Goal: Transaction & Acquisition: Register for event/course

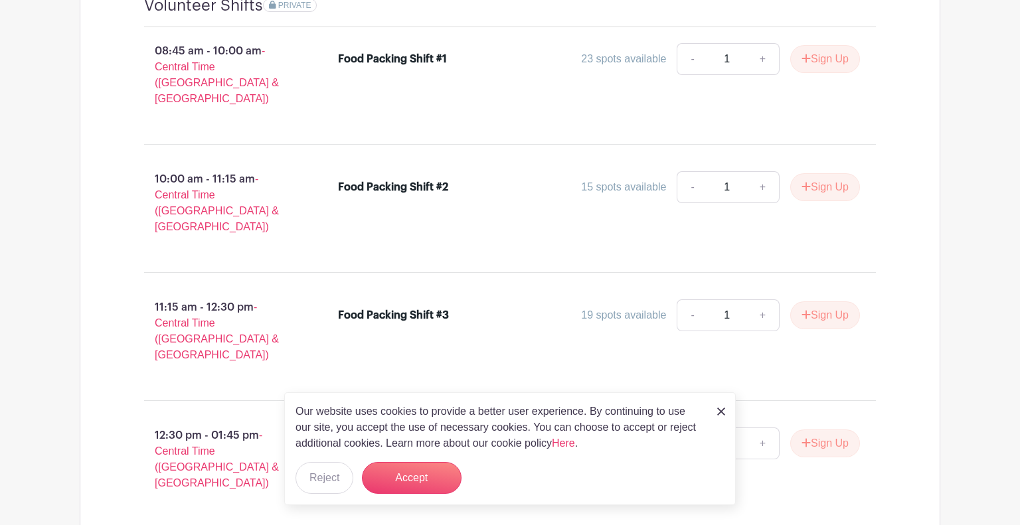
scroll to position [891, 0]
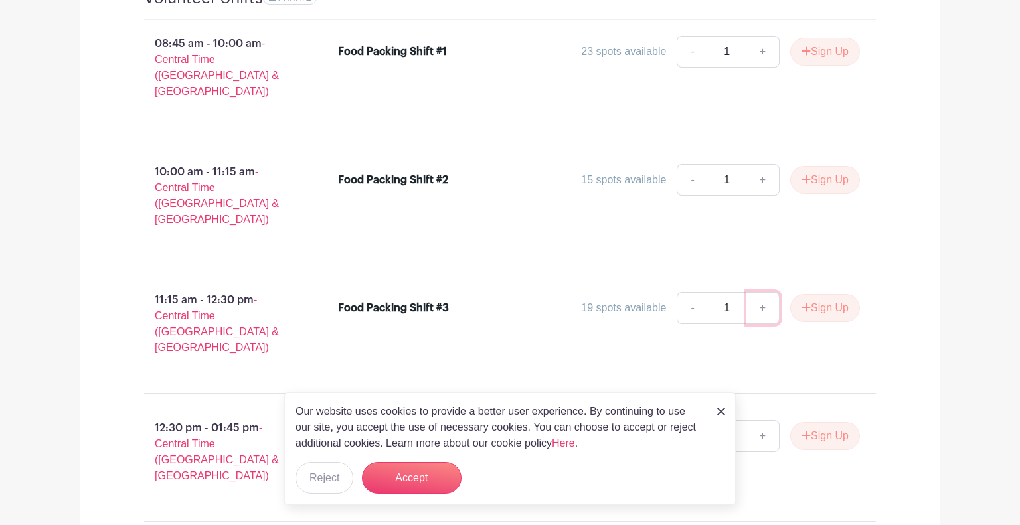
click at [763, 292] on link "+" at bounding box center [762, 308] width 33 height 32
click at [699, 292] on link "-" at bounding box center [691, 308] width 31 height 32
click at [686, 287] on div "Food Packing Shift #3 19 spots available - 1 + Sign Up" at bounding box center [607, 329] width 581 height 85
click at [756, 292] on link "+" at bounding box center [762, 308] width 33 height 32
type input "2"
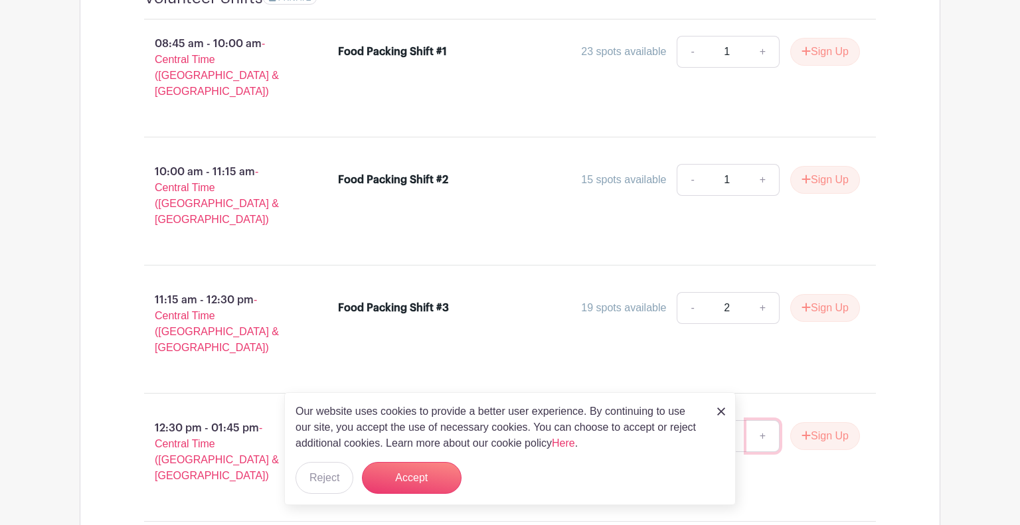
click at [756, 420] on link "+" at bounding box center [762, 436] width 33 height 32
type input "2"
click at [691, 292] on link "-" at bounding box center [691, 308] width 31 height 32
type input "1"
click at [686, 420] on link "-" at bounding box center [691, 436] width 31 height 32
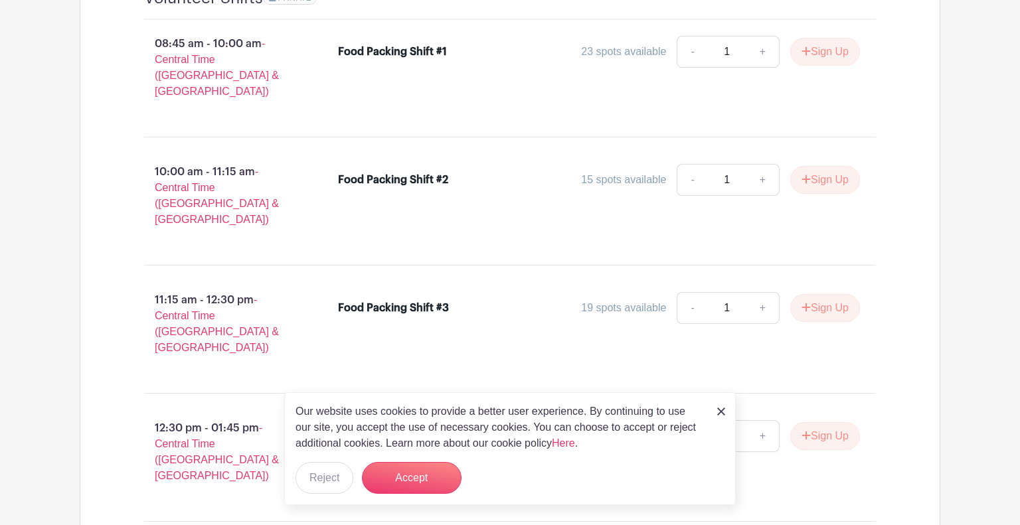
click at [736, 305] on div "08:45 am - 10:00 am - Central Time (US & Canada) Food Packing Shift #1 23 spots…" at bounding box center [509, 399] width 795 height 758
click at [754, 420] on link "+" at bounding box center [762, 436] width 33 height 32
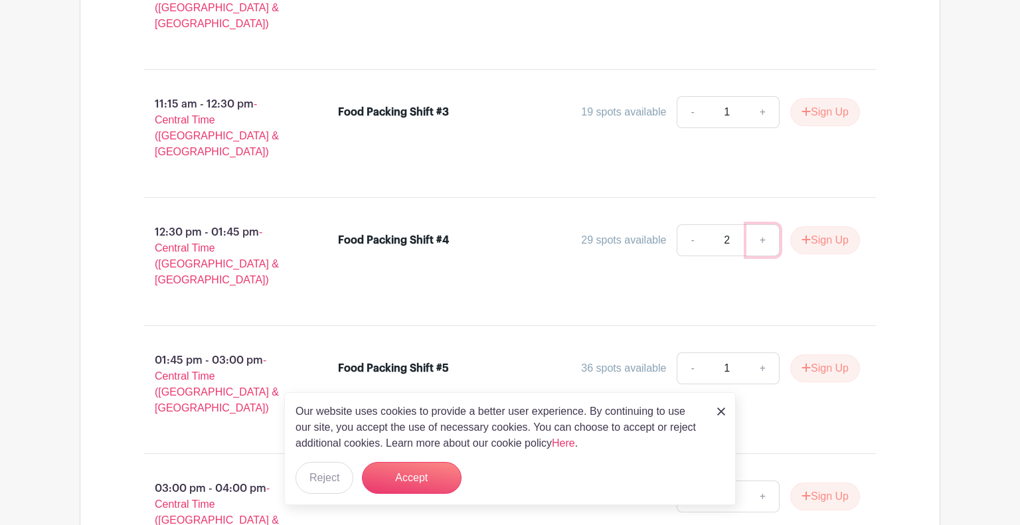
scroll to position [1087, 0]
click at [687, 225] on link "-" at bounding box center [691, 241] width 31 height 32
type input "1"
click at [686, 220] on div "Food Packing Shift #4 29 spots available - 1 + Sign Up" at bounding box center [607, 262] width 581 height 85
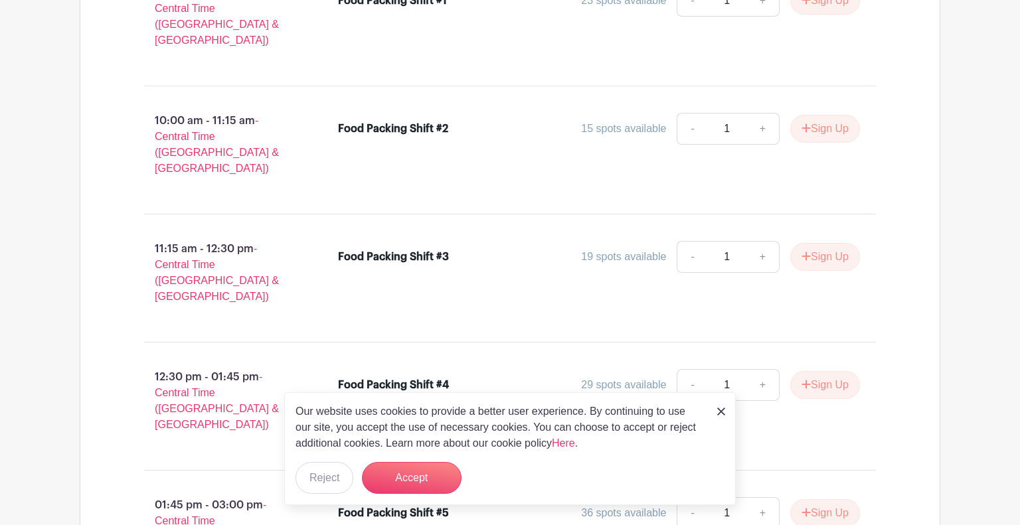
scroll to position [939, 0]
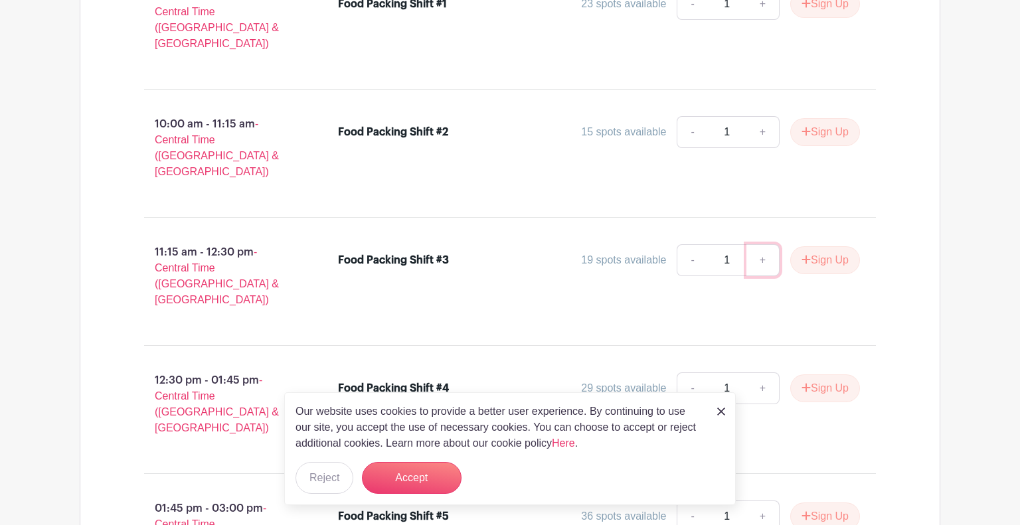
click at [773, 244] on link "+" at bounding box center [762, 260] width 33 height 32
click at [690, 244] on link "-" at bounding box center [691, 260] width 31 height 32
type input "1"
click at [696, 261] on div "08:45 am - 10:00 am - Central Time (US & Canada) Food Packing Shift #1 23 spots…" at bounding box center [509, 351] width 795 height 758
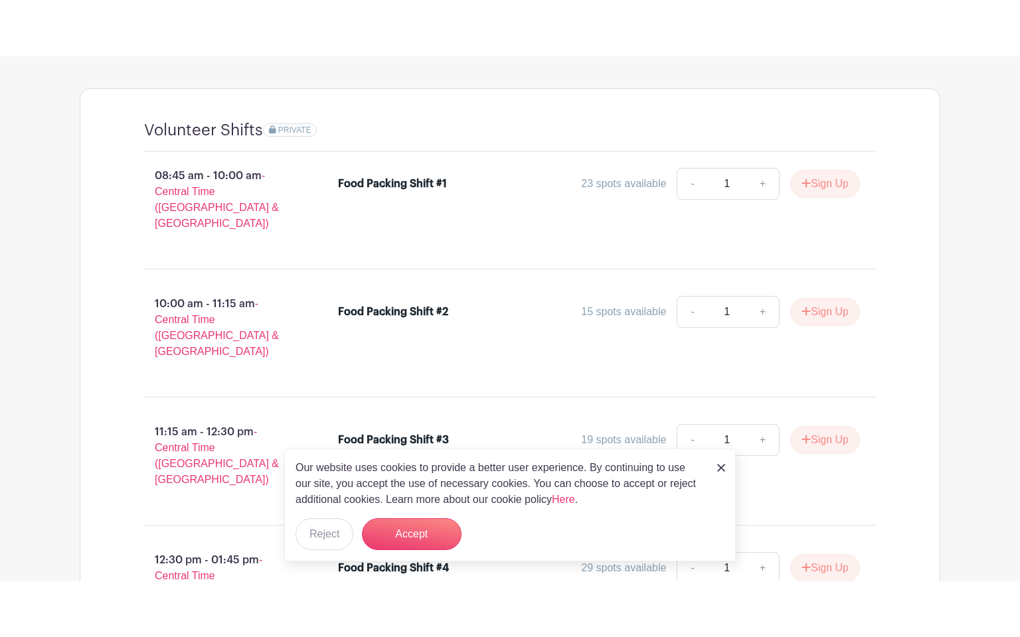
scroll to position [815, 0]
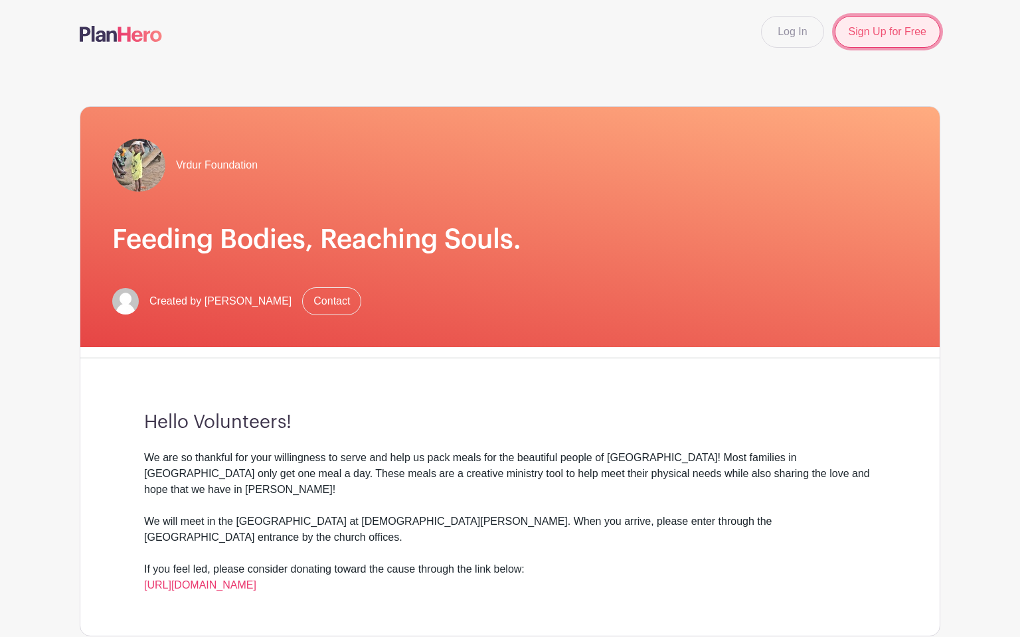
click at [900, 40] on link "Sign Up for Free" at bounding box center [887, 32] width 106 height 32
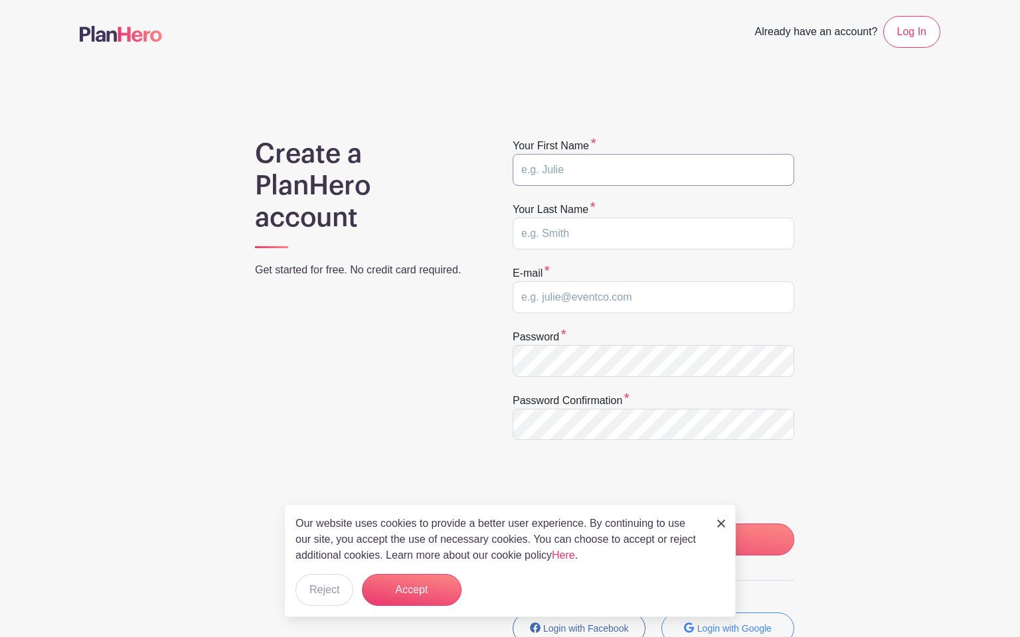
click at [678, 163] on input "text" at bounding box center [652, 170] width 281 height 32
type input "[PERSON_NAME]"
click at [554, 238] on input "text" at bounding box center [652, 234] width 281 height 32
type input "[PERSON_NAME]"
click at [549, 307] on input "email" at bounding box center [652, 297] width 281 height 32
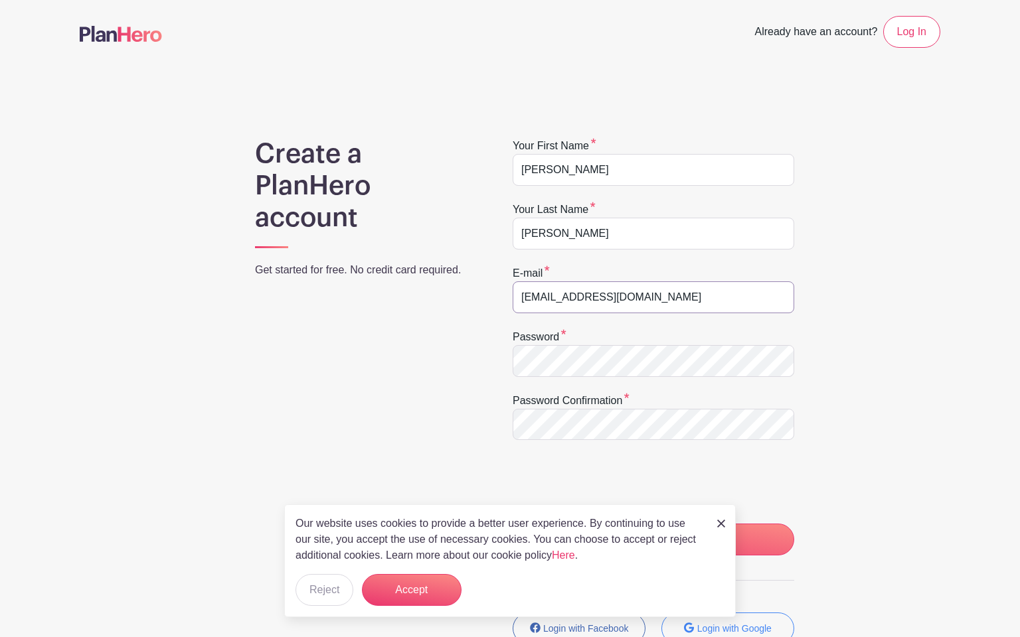
type input "[EMAIL_ADDRESS][DOMAIN_NAME]"
click at [407, 595] on button "Accept" at bounding box center [412, 590] width 100 height 32
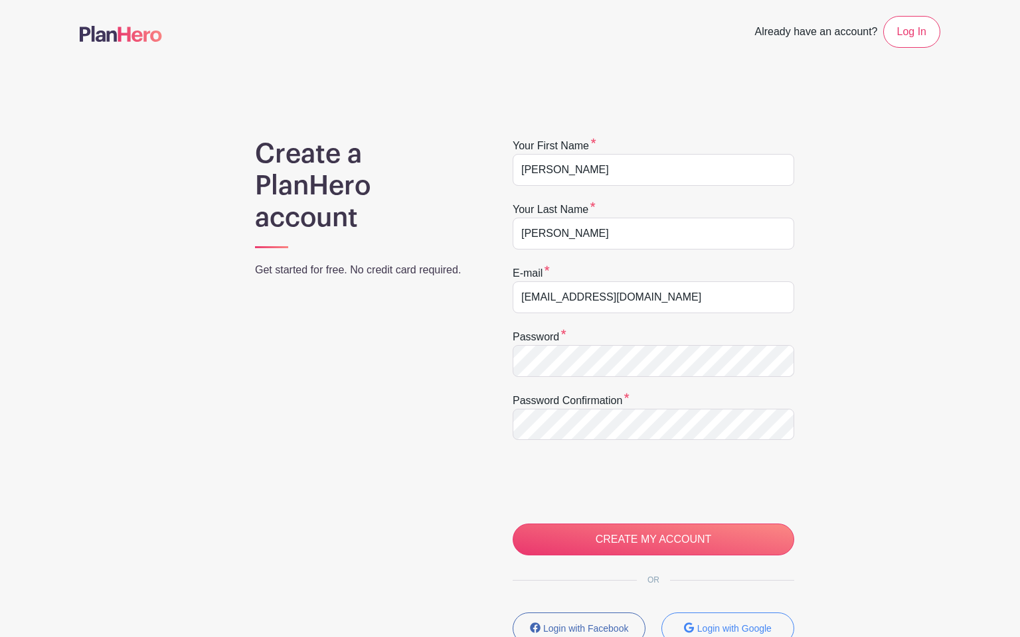
click at [763, 480] on div "0cAFcWeA66UbCbkgixPGHw7xD1q98iOoI3EbIVj_NJU1-b5057WTqwqg2Z2Bj_YFzvzKBfWAcbRf6BV…" at bounding box center [652, 482] width 281 height 52
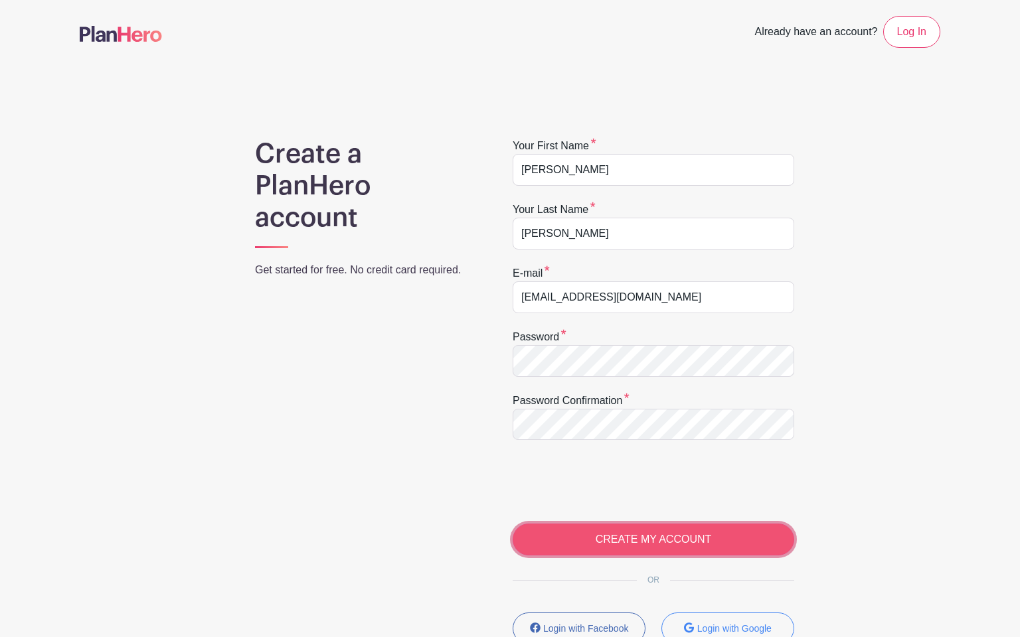
click at [753, 554] on input "CREATE MY ACCOUNT" at bounding box center [652, 540] width 281 height 32
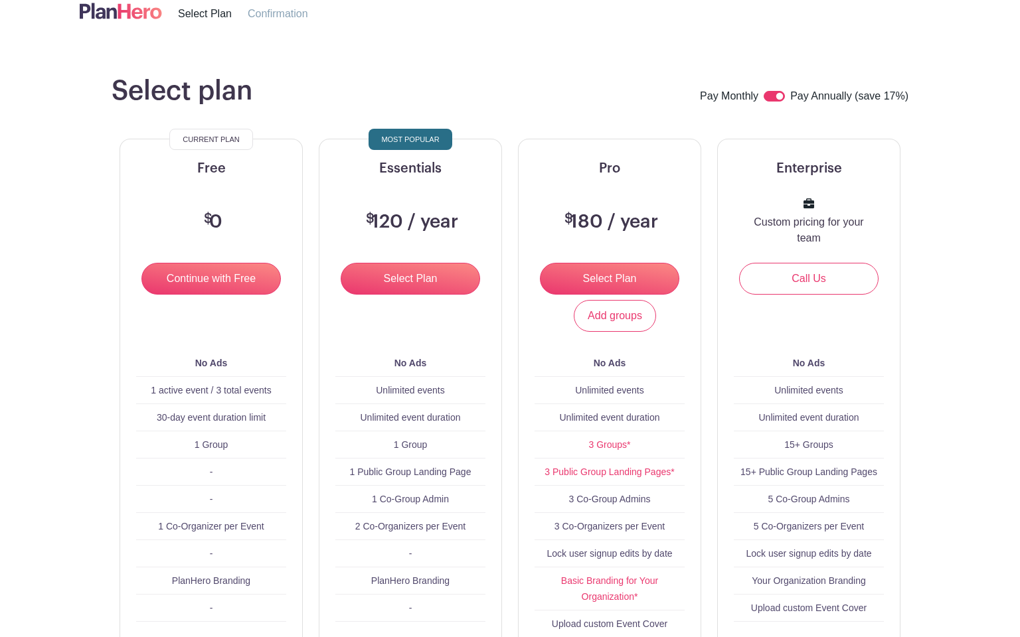
scroll to position [54, 0]
click at [235, 273] on input "Continue with Free" at bounding box center [210, 278] width 139 height 32
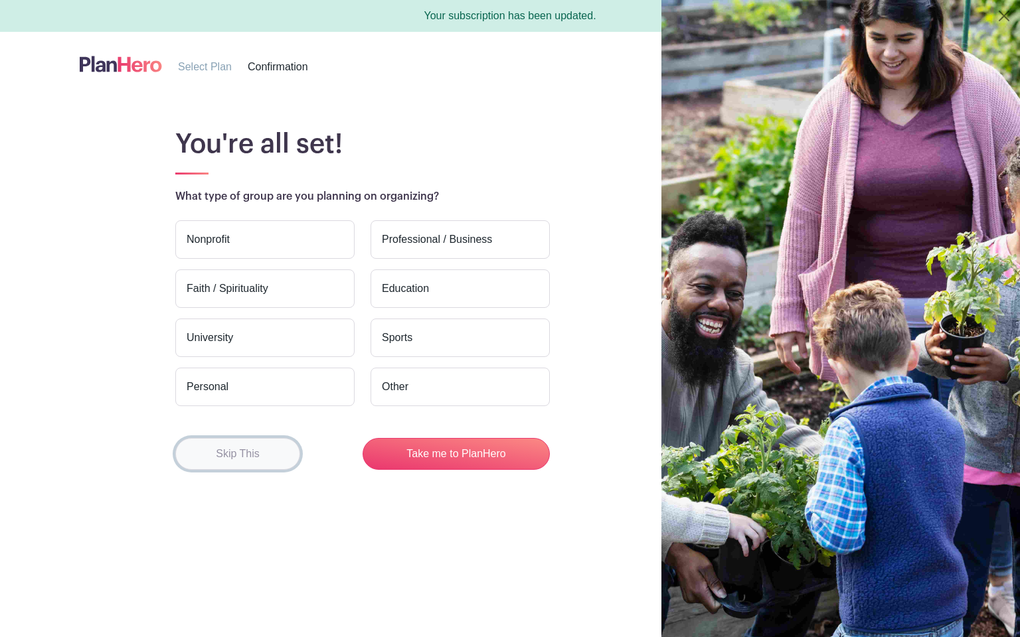
click at [253, 442] on button "Skip This" at bounding box center [237, 454] width 125 height 32
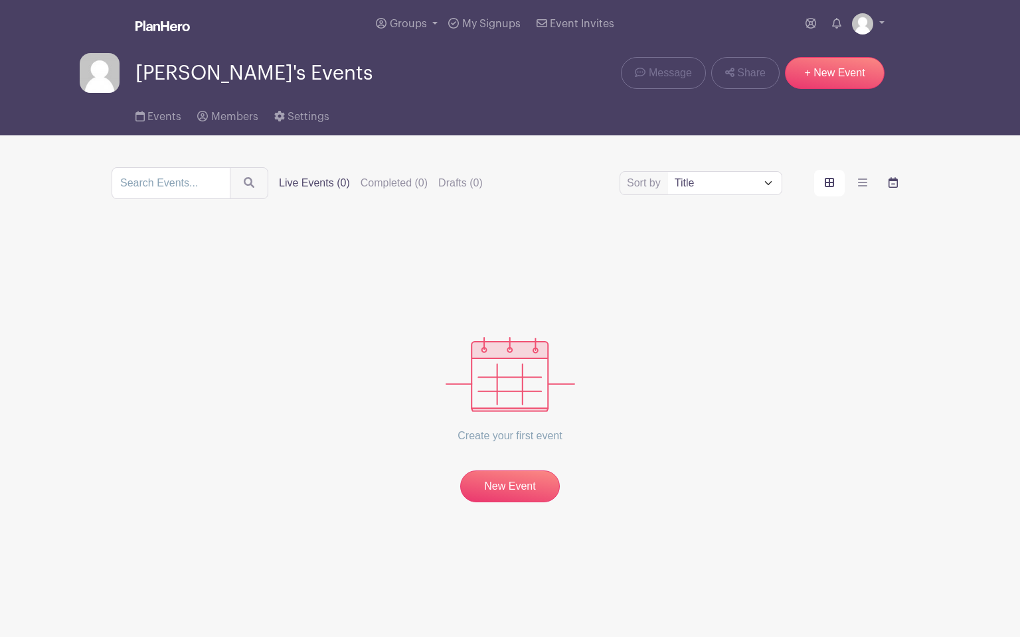
click at [895, 175] on label "order and view" at bounding box center [892, 183] width 31 height 27
click at [0, 0] on input "order and view" at bounding box center [0, 0] width 0 height 0
click at [195, 78] on span "[PERSON_NAME]'s Events" at bounding box center [253, 73] width 237 height 22
click at [92, 68] on img at bounding box center [100, 73] width 40 height 40
click at [882, 29] on link at bounding box center [868, 23] width 33 height 21
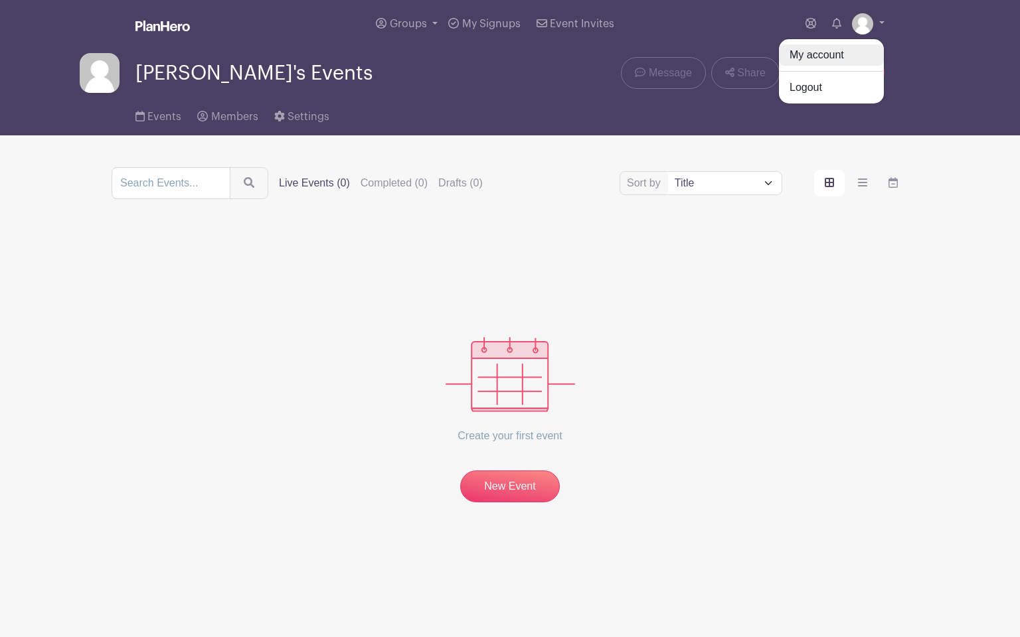
click at [860, 44] on link "My account" at bounding box center [831, 54] width 105 height 21
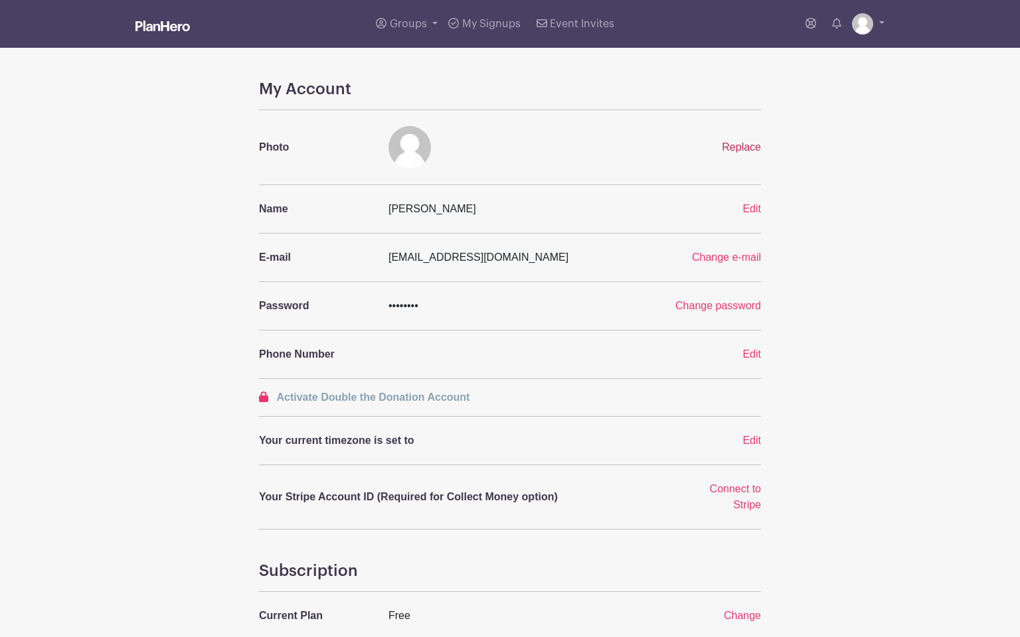
click at [735, 149] on span "Replace" at bounding box center [740, 146] width 39 height 11
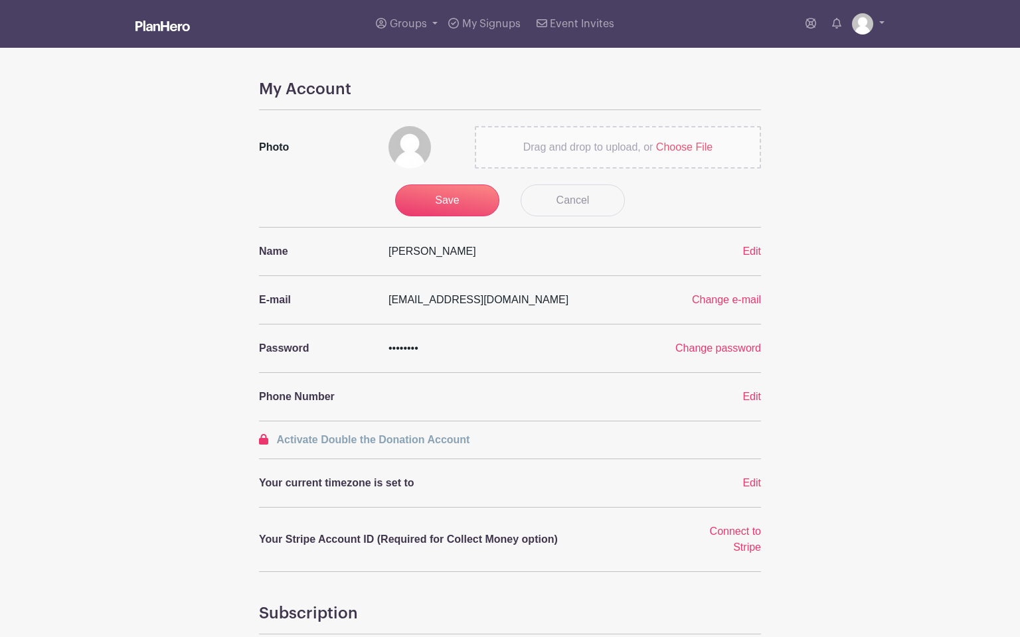
click at [696, 146] on span "Choose File" at bounding box center [684, 146] width 56 height 11
click at [0, 0] on input "Drag and drop to upload, or Choose File" at bounding box center [0, 0] width 0 height 0
click at [700, 143] on span "Choose File" at bounding box center [684, 146] width 56 height 11
click at [0, 0] on input "Drag and drop to upload, or Choose File" at bounding box center [0, 0] width 0 height 0
click at [479, 194] on input "Save" at bounding box center [447, 201] width 105 height 32
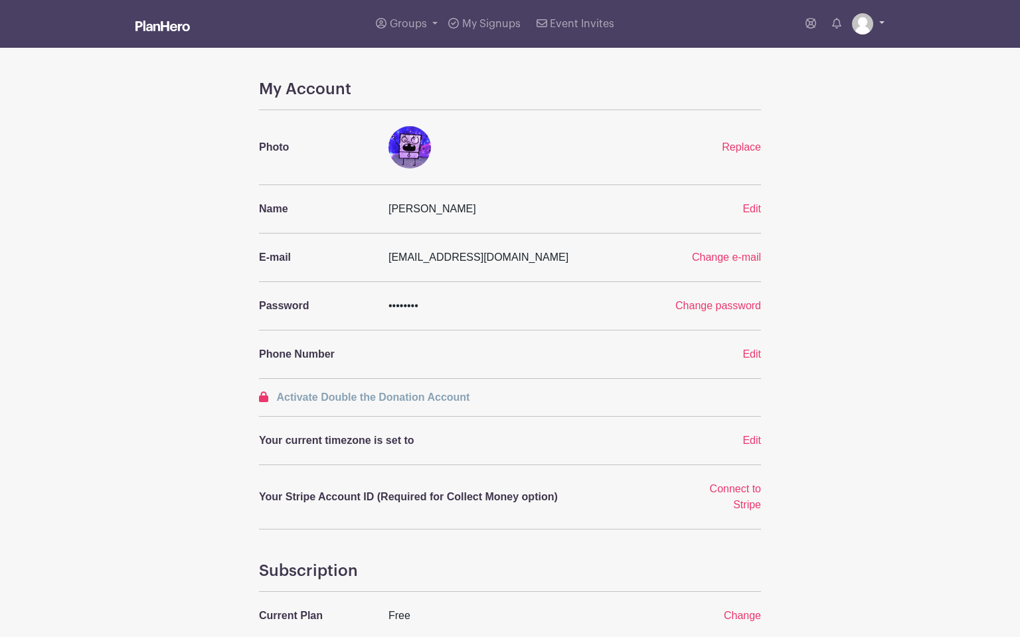
click at [861, 34] on img at bounding box center [862, 23] width 21 height 21
click at [426, 17] on link "Groups" at bounding box center [406, 24] width 72 height 48
click at [447, 107] on link "[PERSON_NAME]'s Events" at bounding box center [456, 97] width 170 height 27
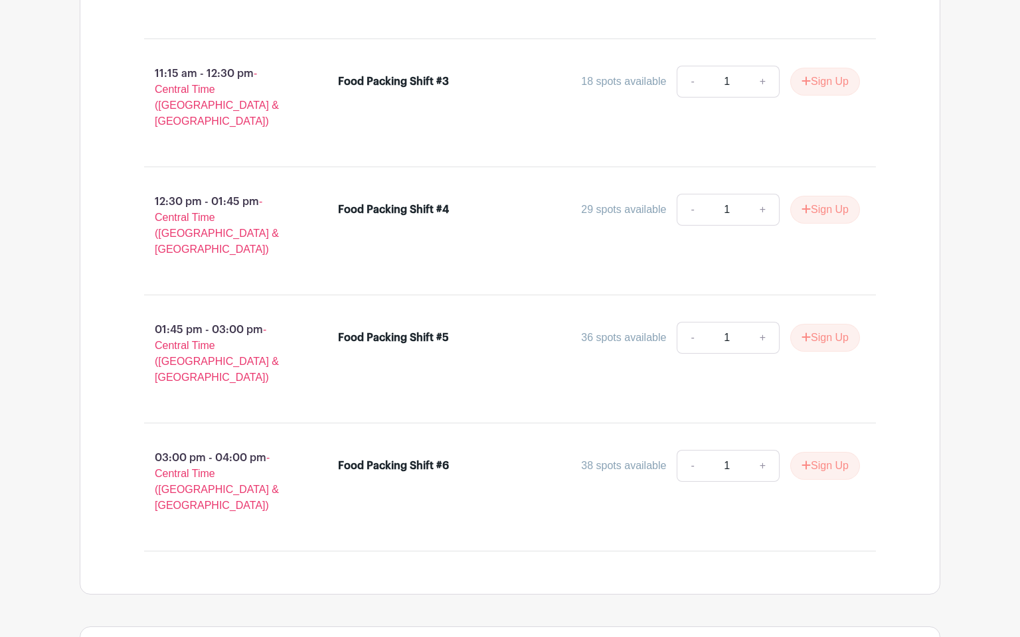
scroll to position [1102, 0]
click at [690, 450] on link "-" at bounding box center [691, 466] width 31 height 32
click at [689, 450] on link "-" at bounding box center [691, 466] width 31 height 32
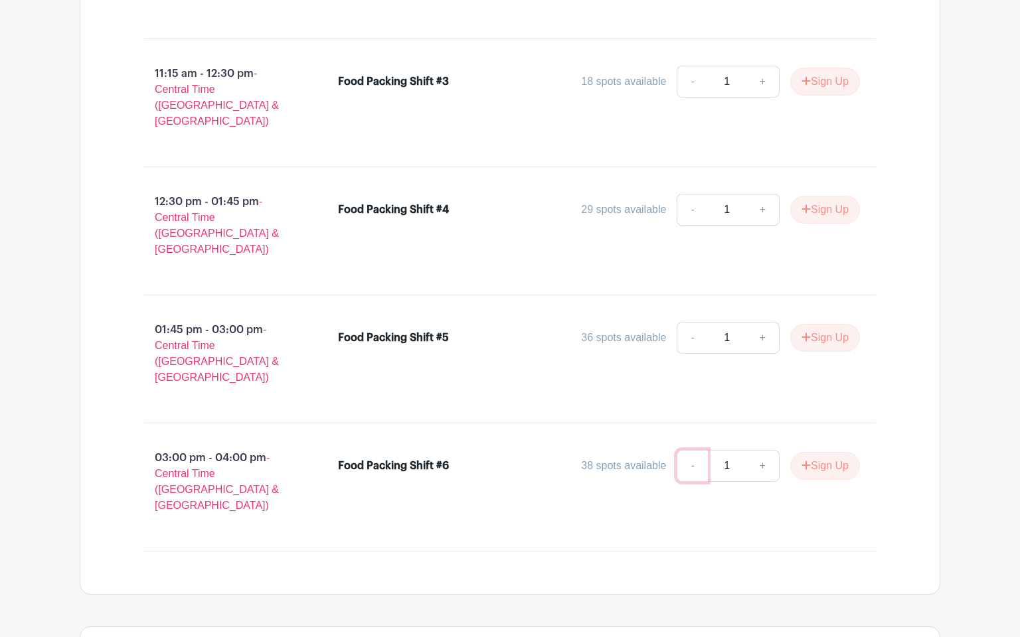
click at [686, 450] on link "-" at bounding box center [691, 466] width 31 height 32
click at [752, 450] on link "+" at bounding box center [762, 466] width 33 height 32
click at [676, 450] on link "-" at bounding box center [691, 466] width 31 height 32
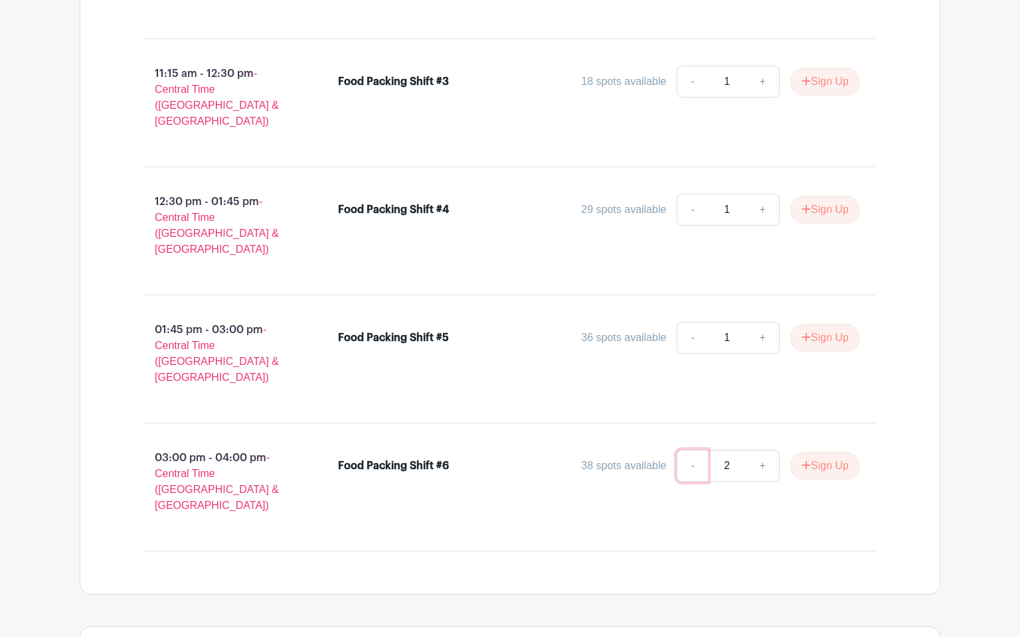
type input "1"
click at [729, 448] on div "Volunteer Shifts PRIVATE 08:45 am - 10:00 am - Central Time ([GEOGRAPHIC_DATA] …" at bounding box center [509, 163] width 795 height 864
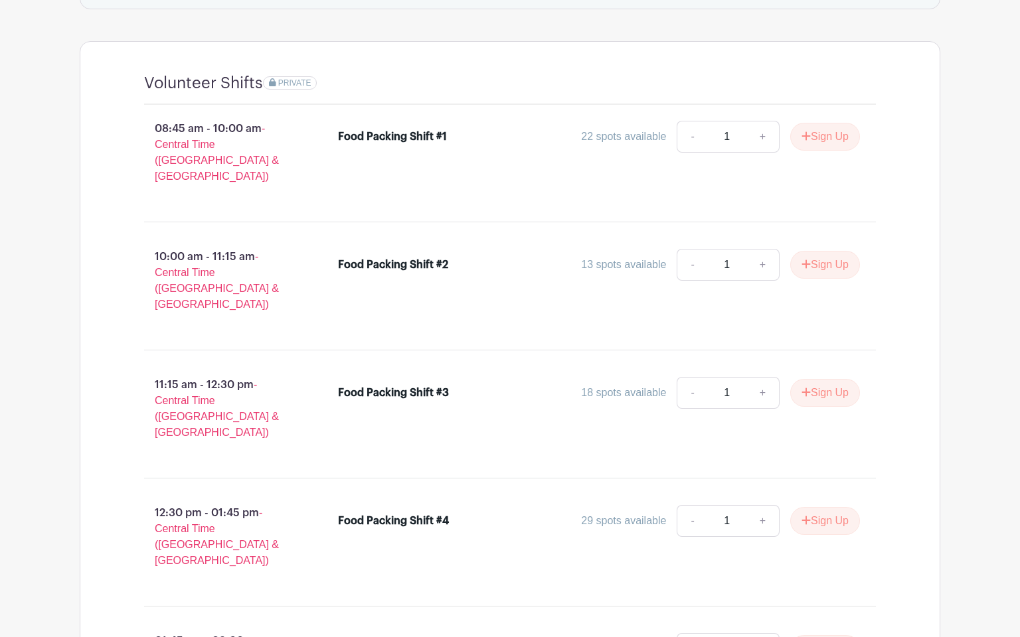
scroll to position [794, 0]
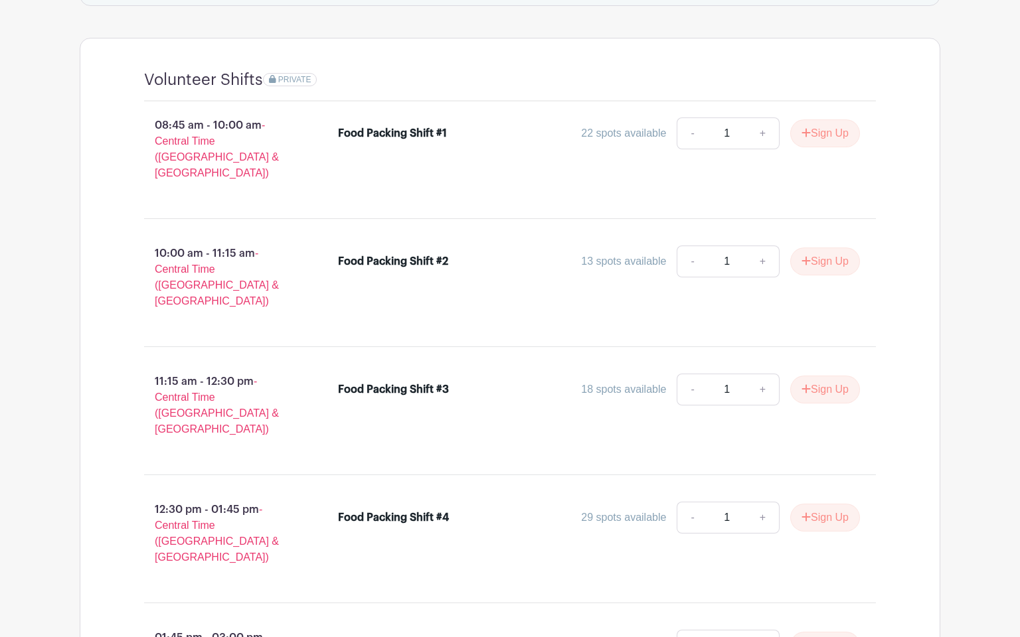
click at [287, 102] on div "08:45 am - 10:00 am - Central Time ([GEOGRAPHIC_DATA] & [GEOGRAPHIC_DATA]) Food…" at bounding box center [509, 155] width 795 height 106
click at [283, 75] on span "PRIVATE" at bounding box center [294, 79] width 33 height 9
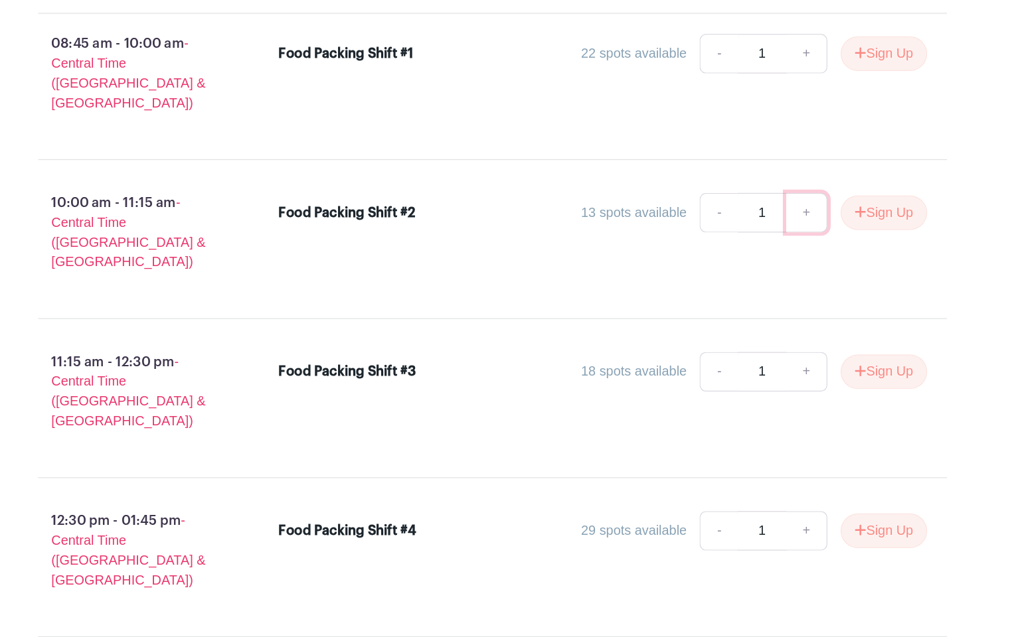
click at [757, 246] on link "+" at bounding box center [762, 262] width 33 height 32
click at [692, 246] on link "-" at bounding box center [691, 262] width 31 height 32
type input "1"
click at [711, 274] on div "08:45 am - 10:00 am - Central Time ([GEOGRAPHIC_DATA] & [GEOGRAPHIC_DATA]) Food…" at bounding box center [509, 481] width 795 height 758
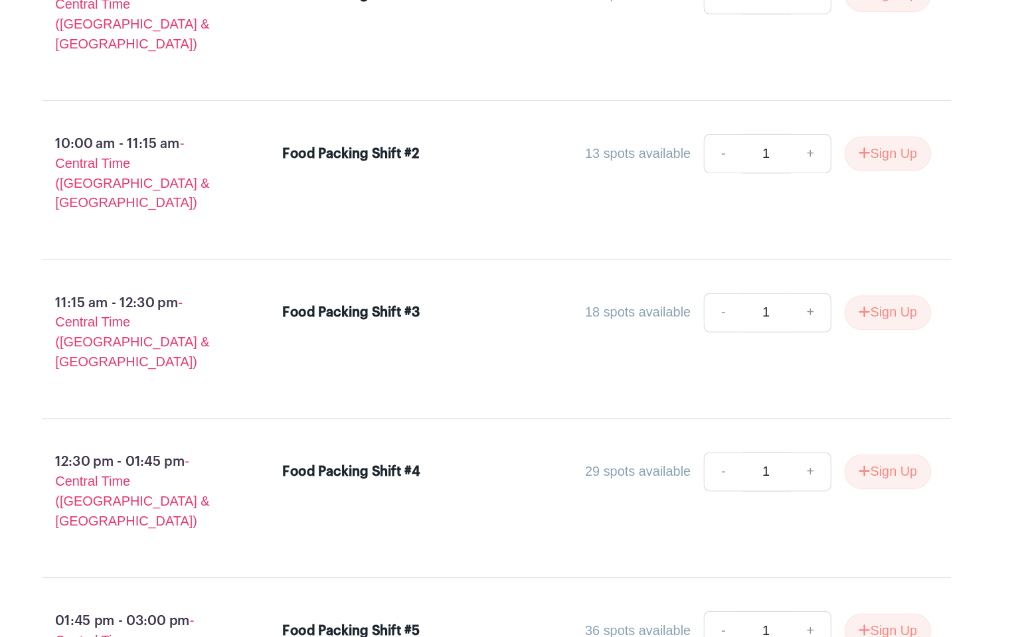
scroll to position [822, 0]
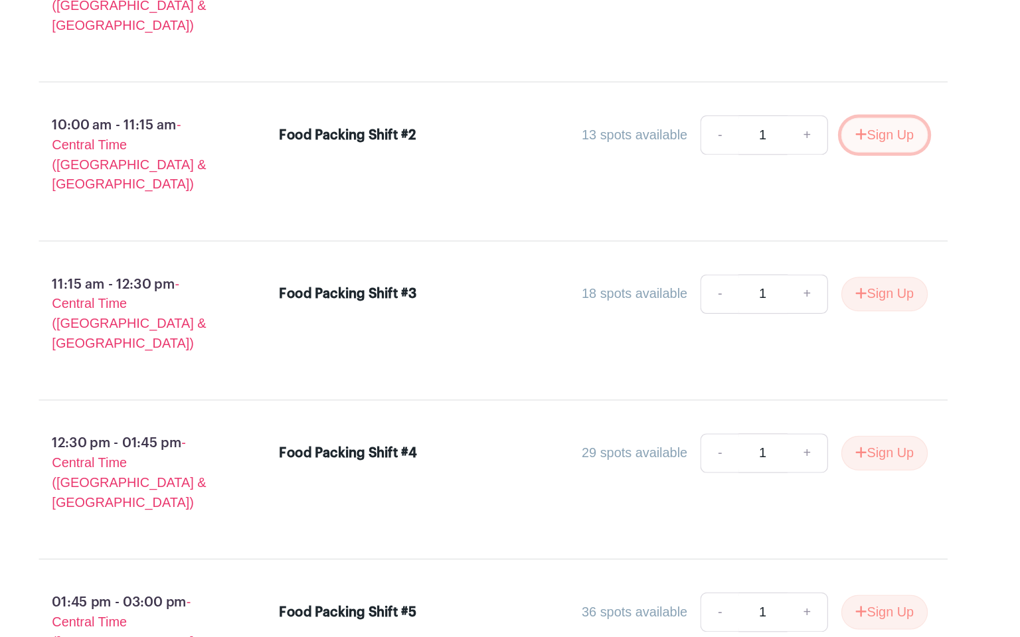
click at [830, 219] on button "Sign Up" at bounding box center [825, 233] width 70 height 28
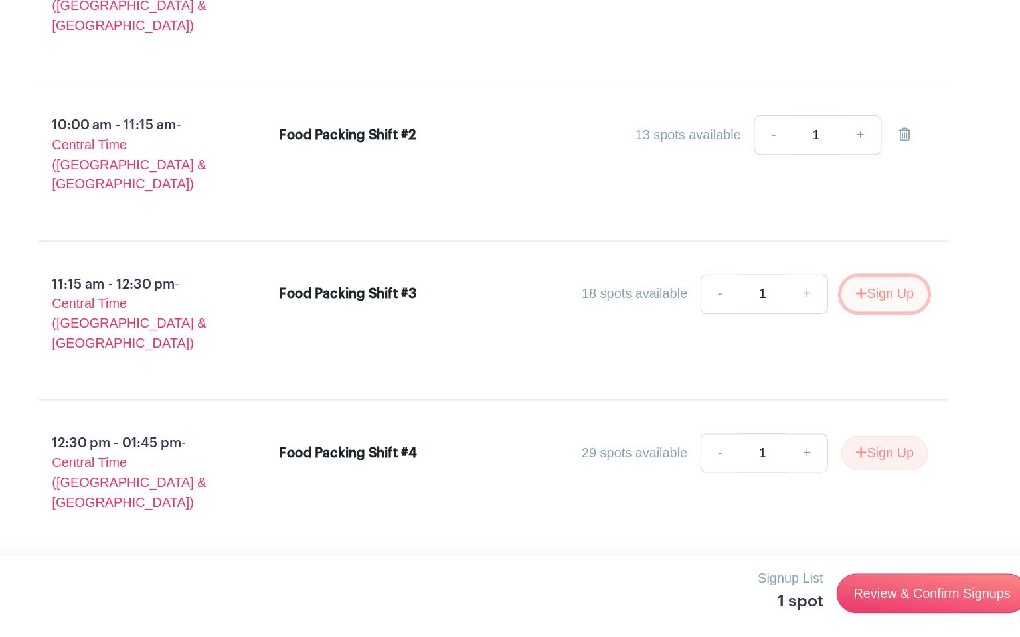
click at [810, 347] on button "Sign Up" at bounding box center [825, 361] width 70 height 28
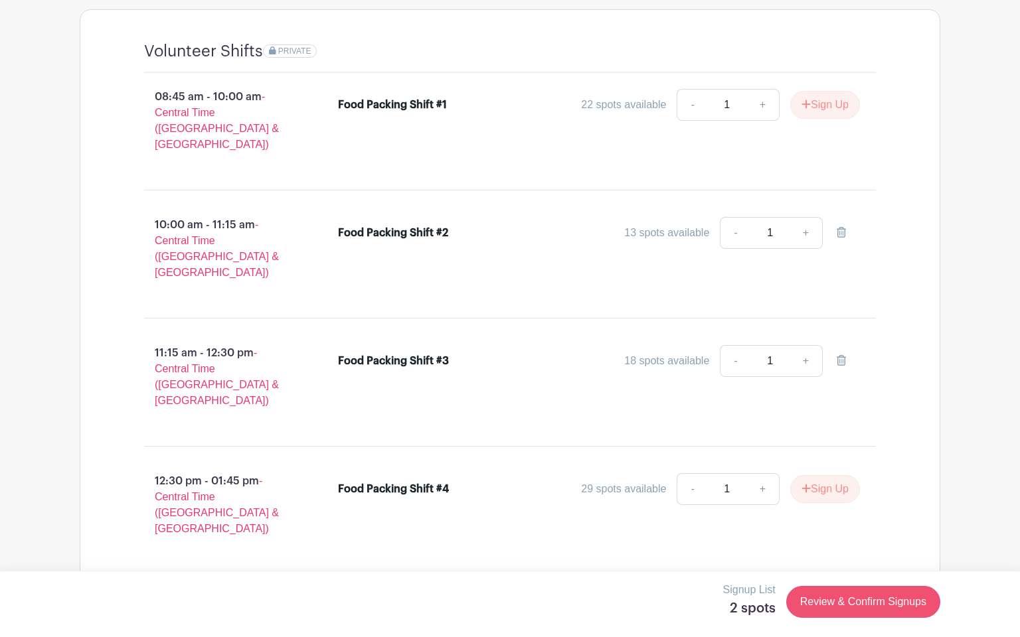
click at [872, 611] on link "Review & Confirm Signups" at bounding box center [863, 602] width 154 height 32
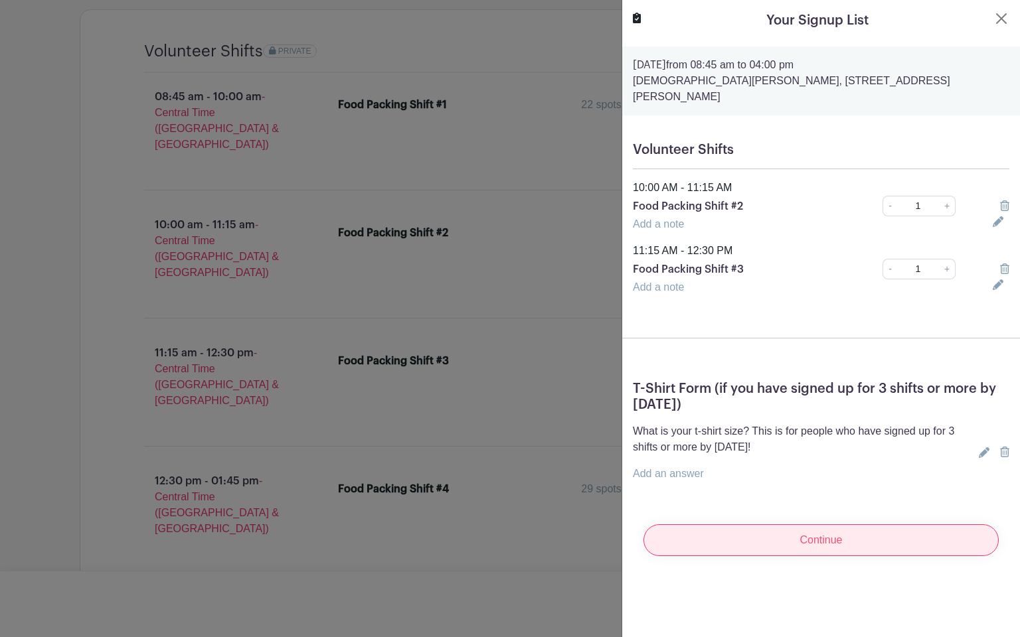
click at [761, 530] on input "Continue" at bounding box center [820, 540] width 355 height 32
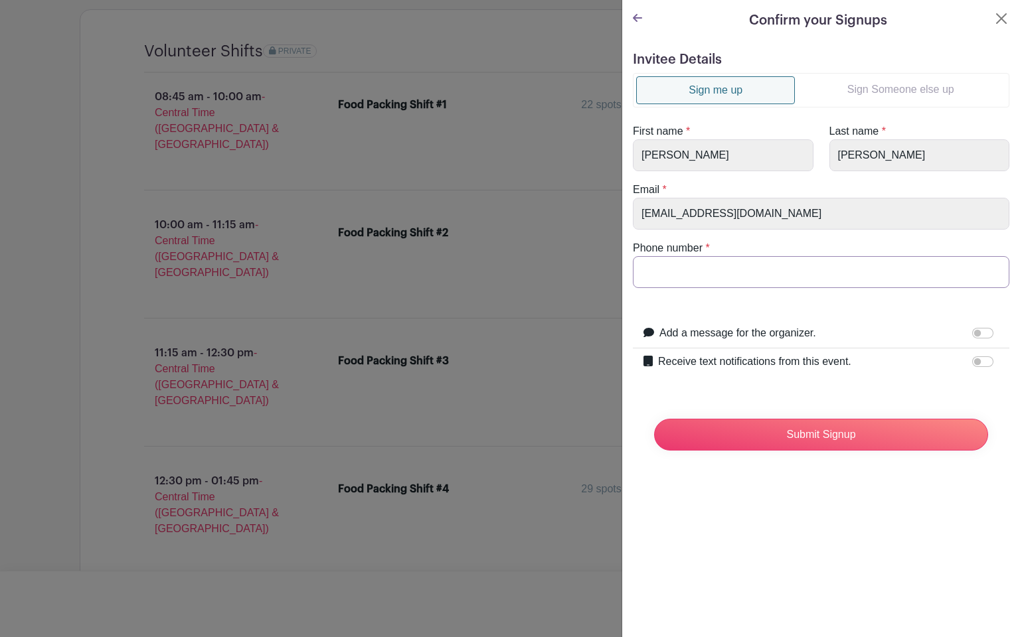
click at [657, 269] on input "Phone number" at bounding box center [821, 272] width 376 height 32
type input "4322697154"
click at [733, 425] on input "Submit Signup" at bounding box center [821, 435] width 334 height 32
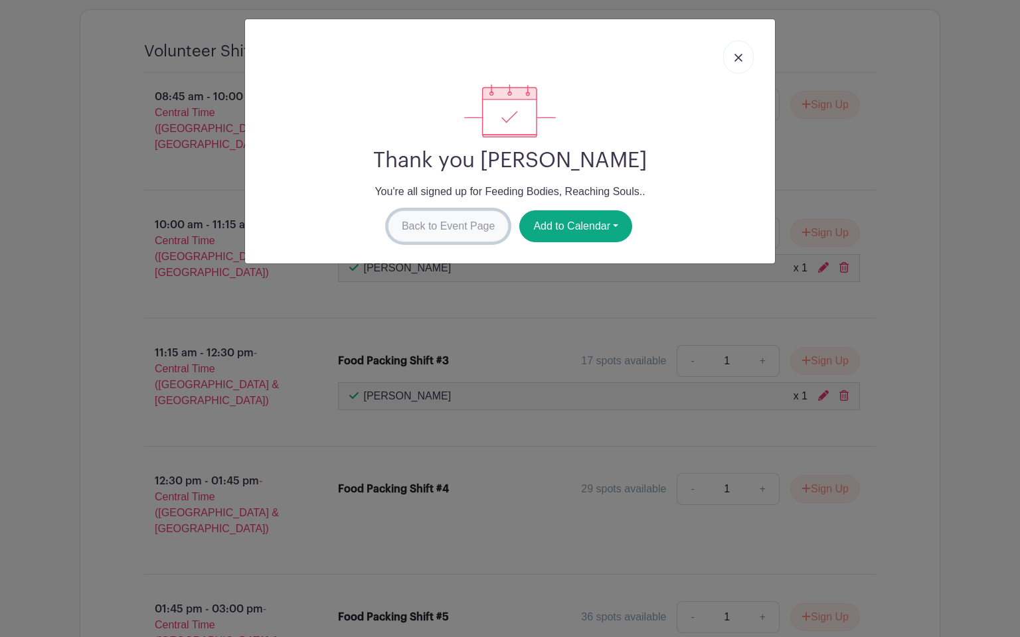
click at [454, 220] on link "Back to Event Page" at bounding box center [448, 226] width 121 height 32
